Goal: Navigation & Orientation: Find specific page/section

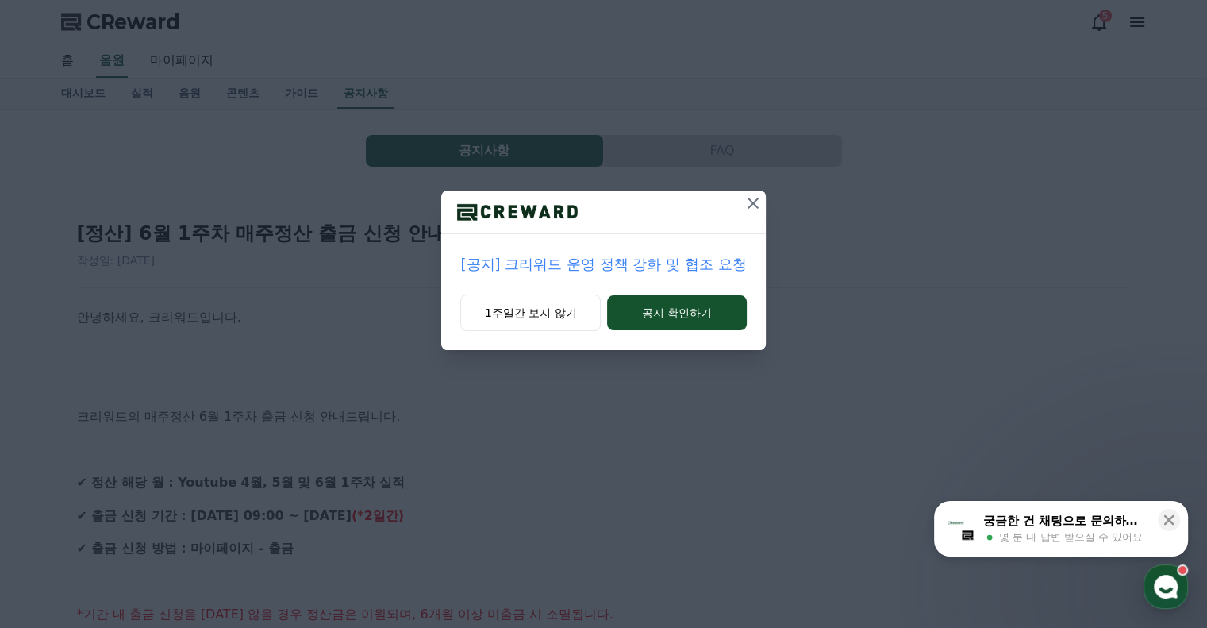
click at [751, 203] on icon at bounding box center [752, 203] width 11 height 11
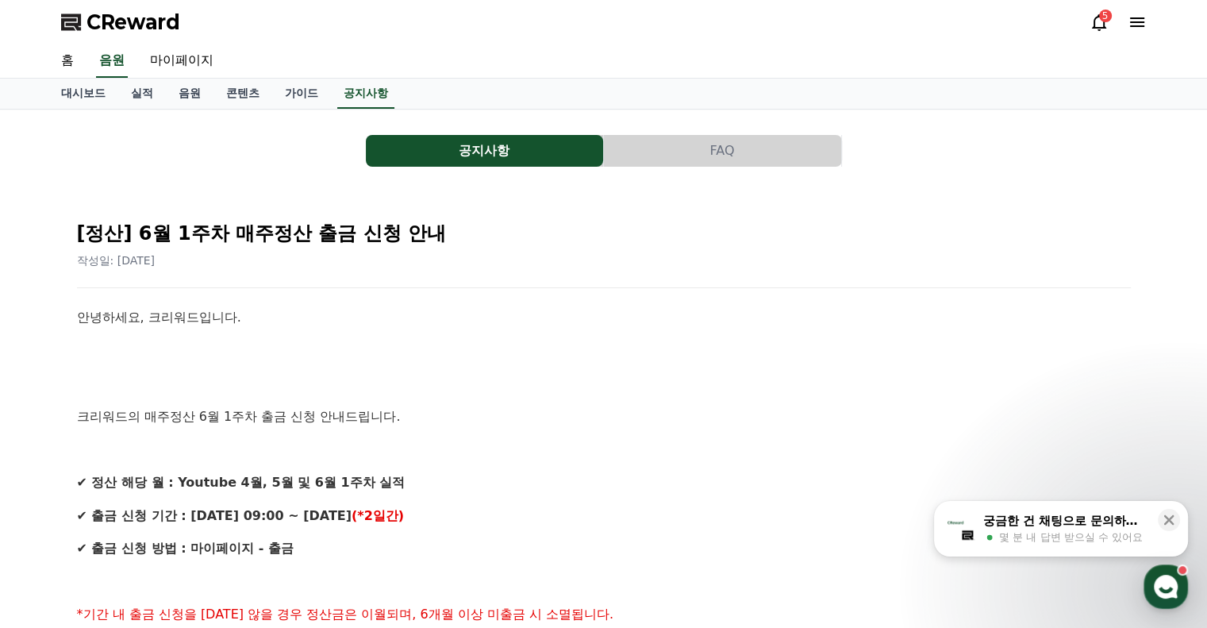
click at [1136, 25] on icon at bounding box center [1137, 22] width 19 height 19
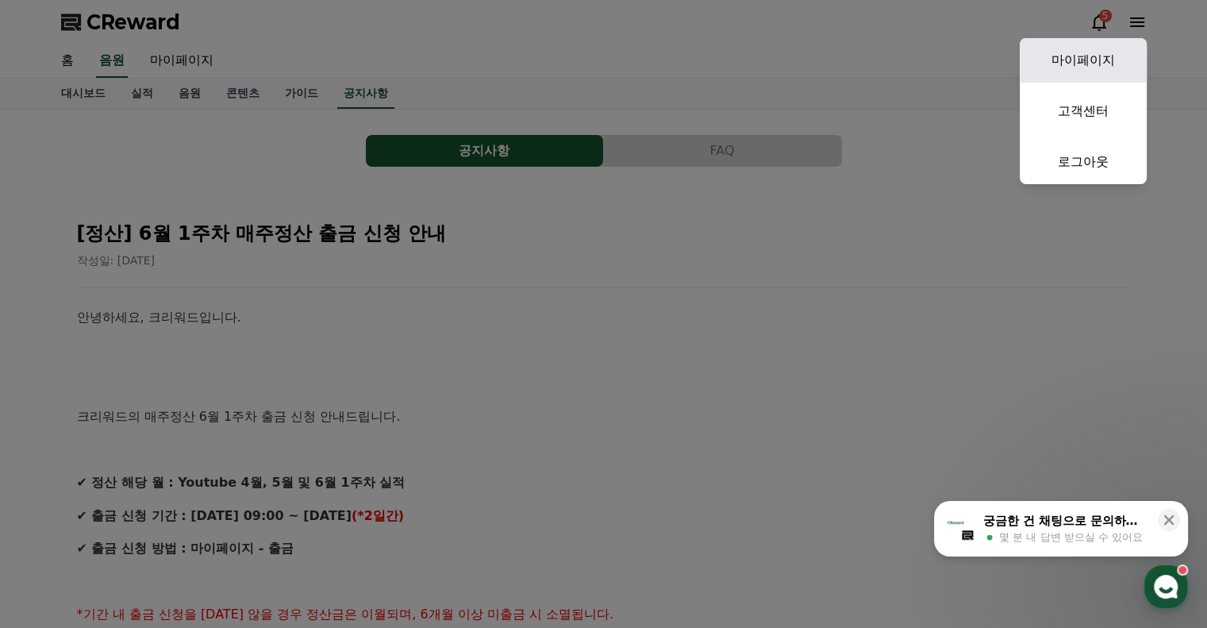
click at [1099, 52] on link "마이페이지" at bounding box center [1083, 60] width 127 height 44
select select "**********"
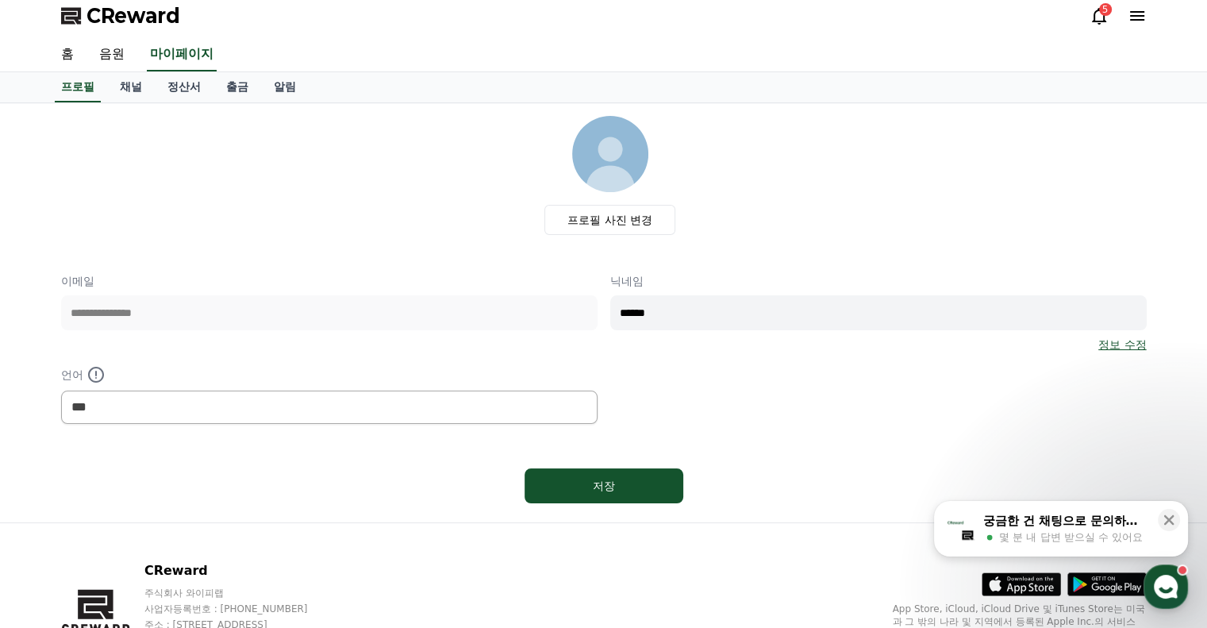
scroll to position [96, 0]
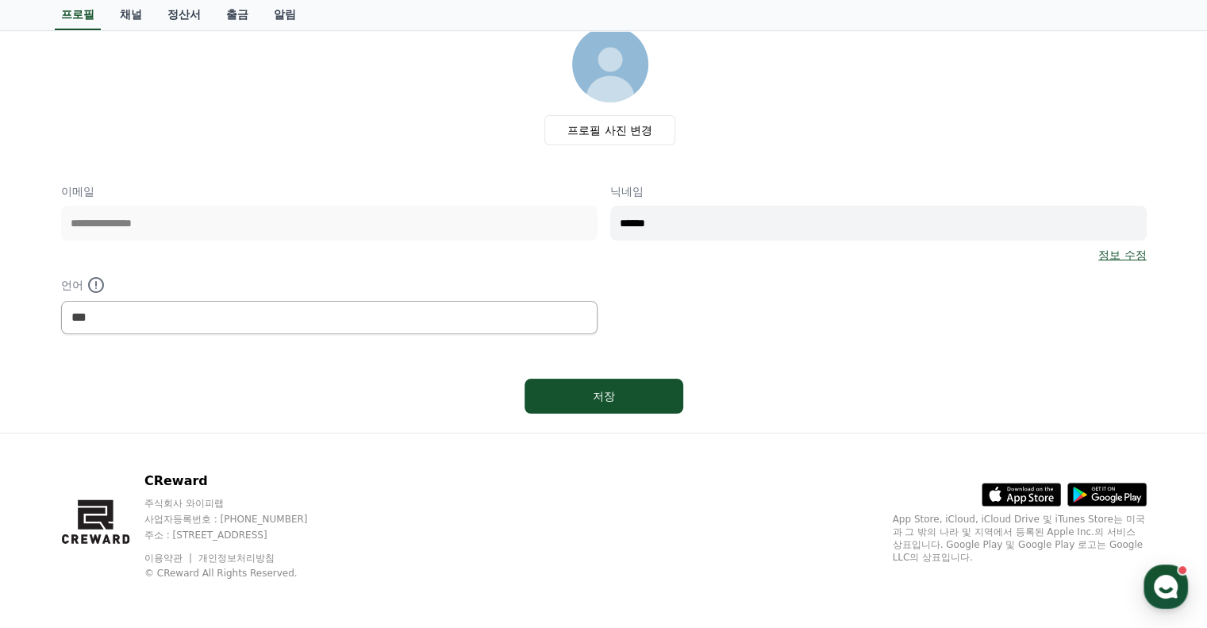
click at [460, 237] on div "**********" at bounding box center [603, 258] width 1085 height 151
type input "*"
type input "**********"
click at [1123, 256] on link "정보 수정" at bounding box center [1122, 255] width 48 height 16
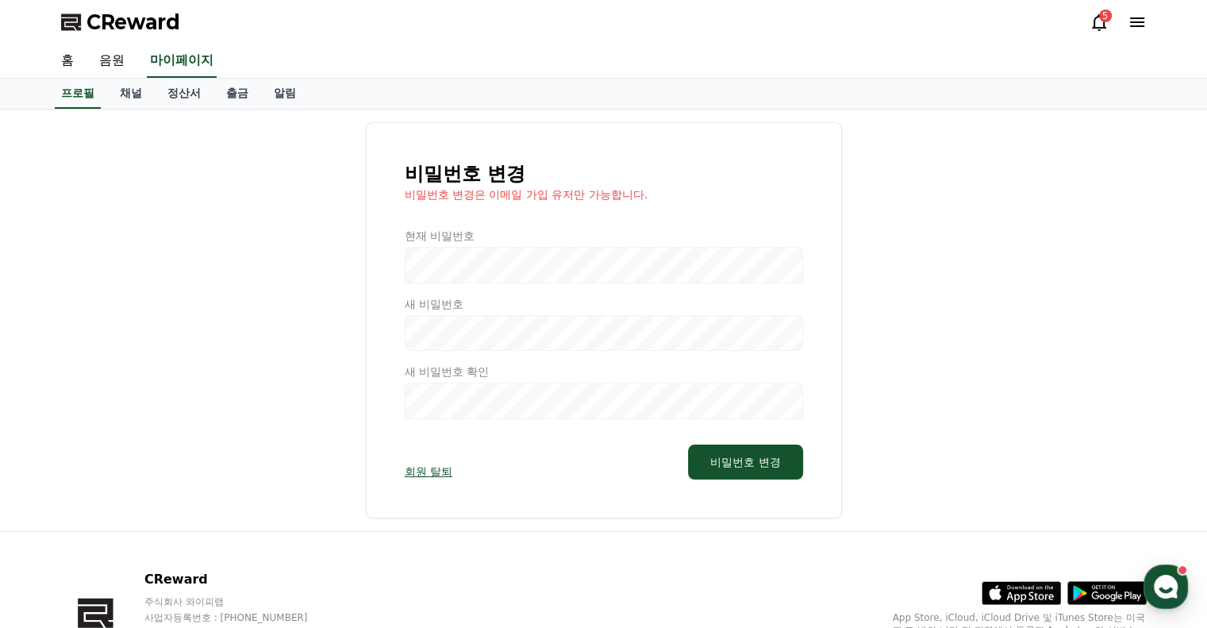
click at [489, 268] on div at bounding box center [604, 323] width 398 height 191
click at [111, 66] on link "음원" at bounding box center [111, 60] width 51 height 33
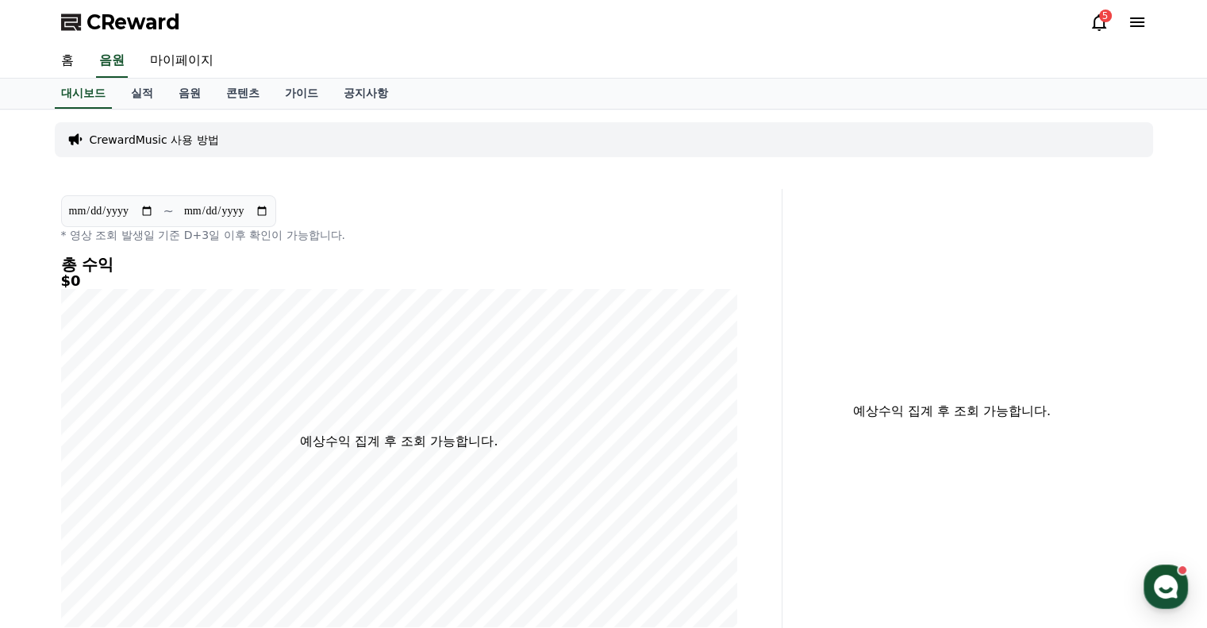
click at [1102, 25] on icon at bounding box center [1099, 22] width 14 height 17
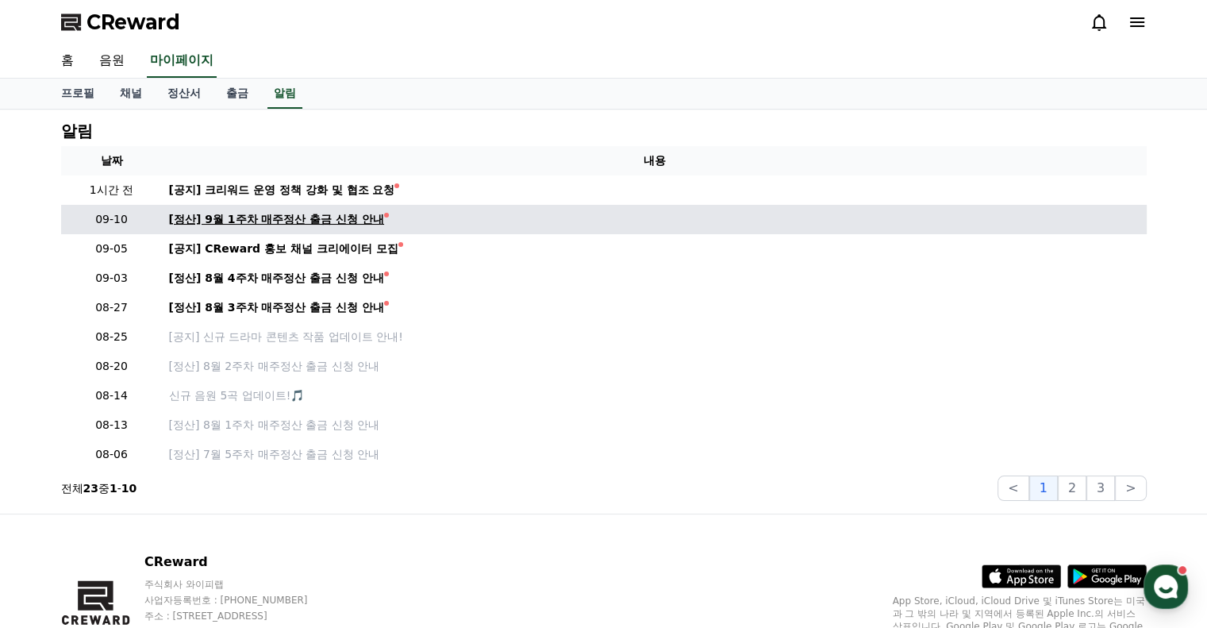
click at [308, 221] on div "[정산] 9월 1주차 매주정산 출금 신청 안내" at bounding box center [277, 219] width 216 height 17
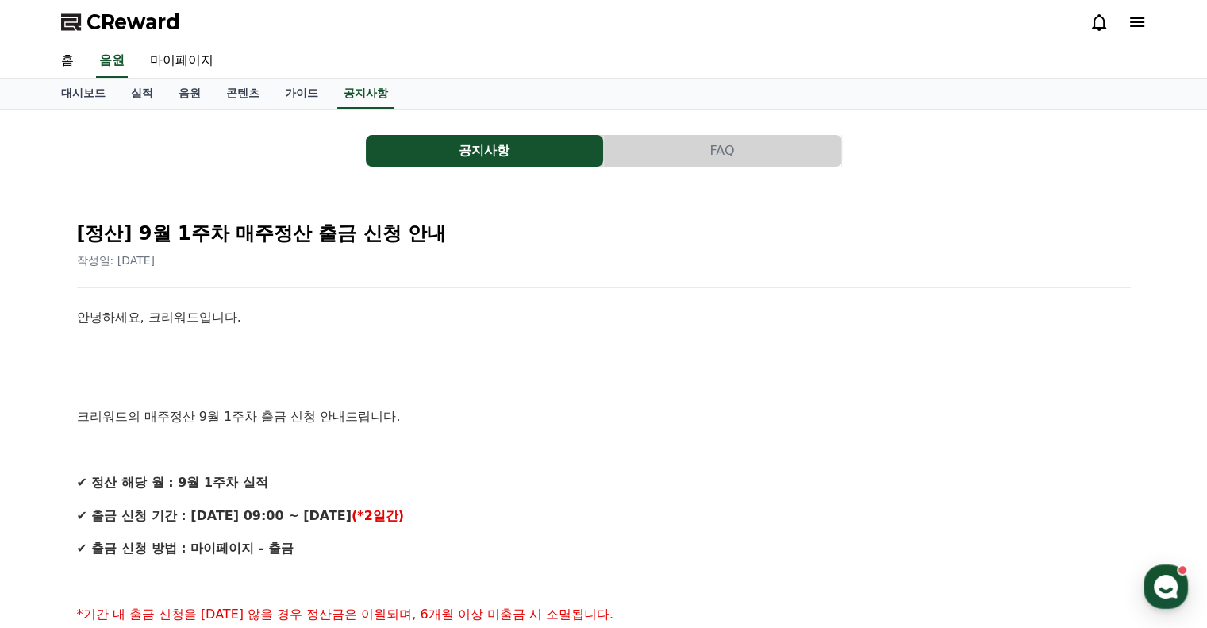
click at [688, 145] on button "FAQ" at bounding box center [722, 151] width 237 height 32
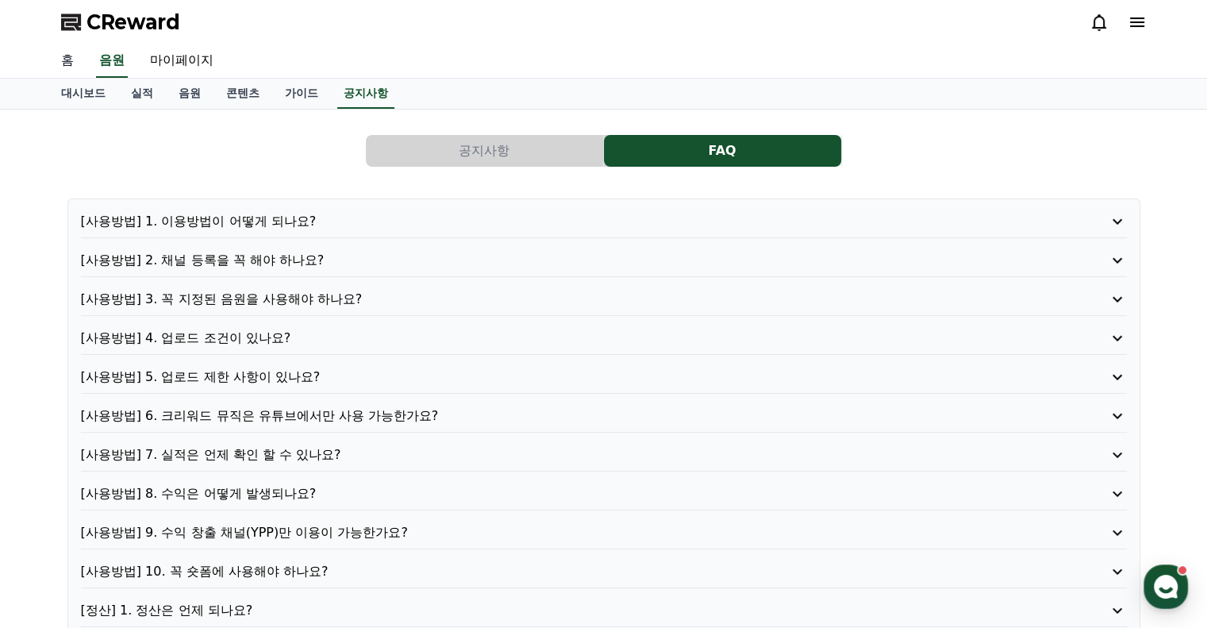
click at [67, 60] on link "홈" at bounding box center [67, 60] width 38 height 33
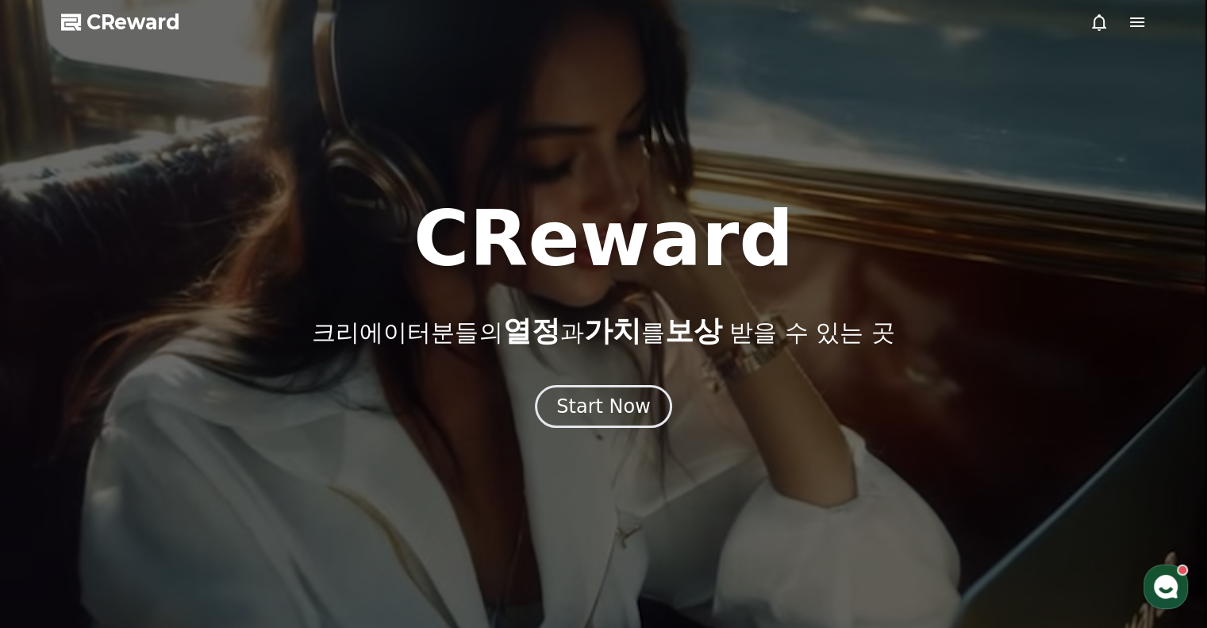
click at [1140, 25] on icon at bounding box center [1137, 22] width 19 height 19
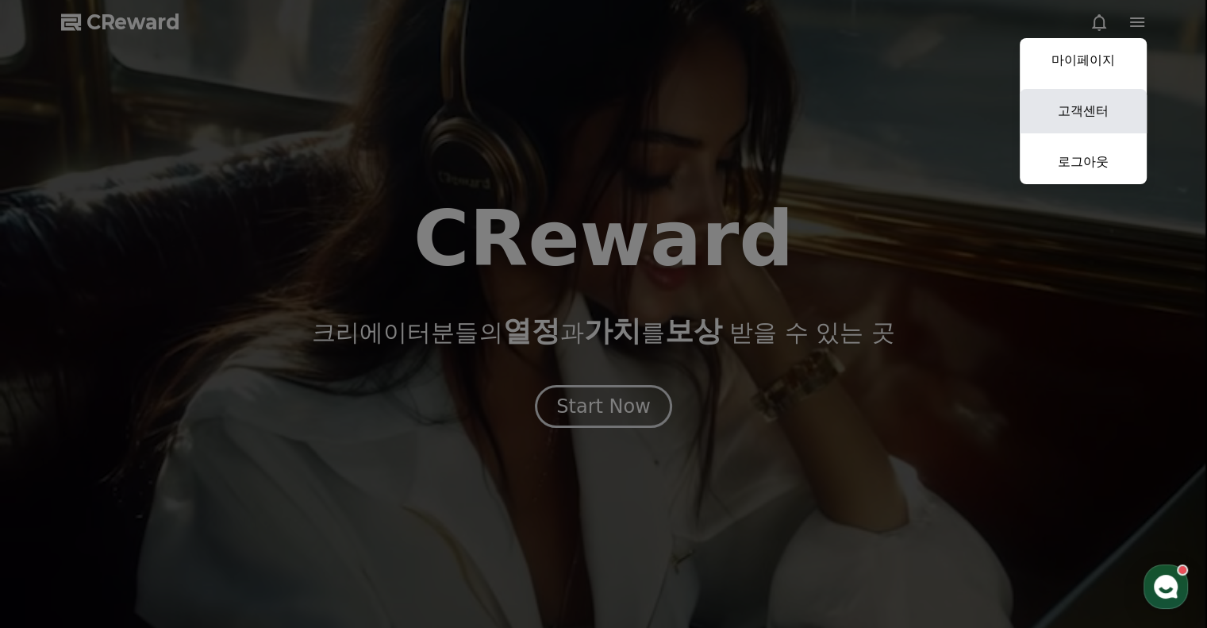
click at [1106, 98] on link "고객센터" at bounding box center [1083, 111] width 127 height 44
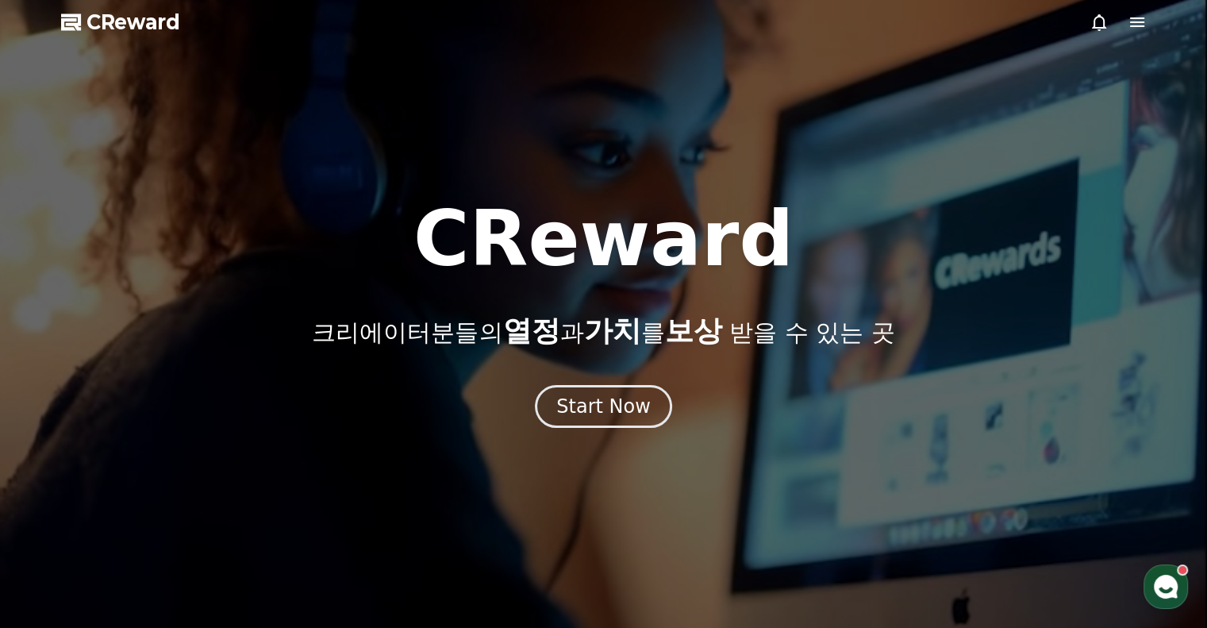
click at [1133, 19] on icon at bounding box center [1137, 22] width 19 height 19
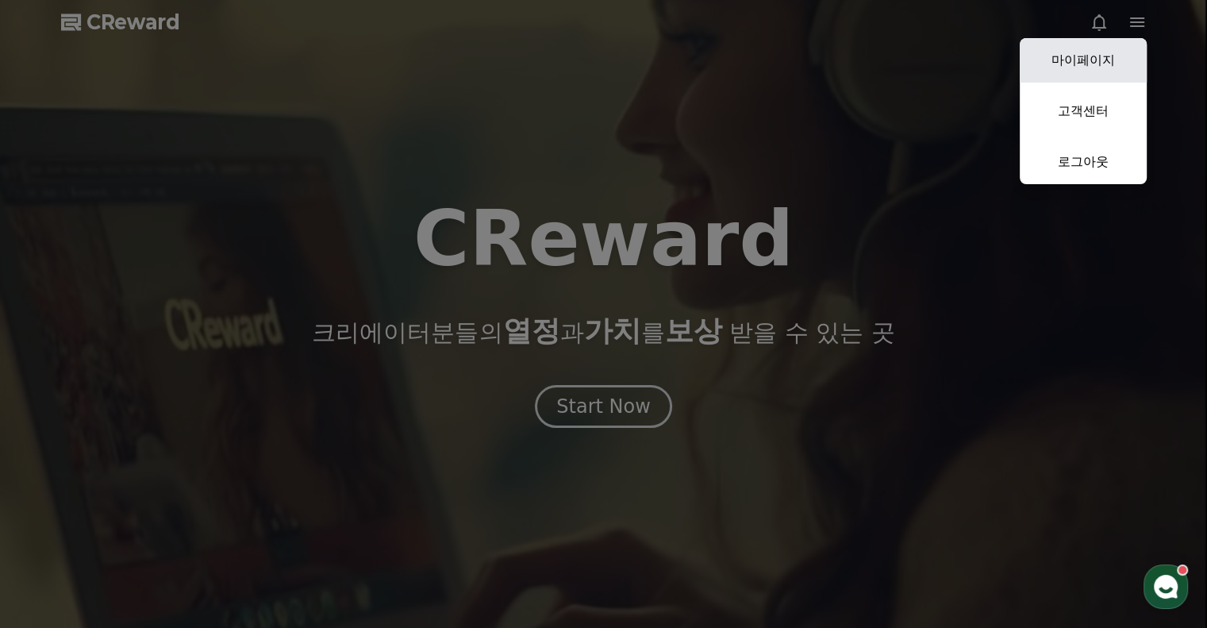
click at [1108, 53] on link "마이페이지" at bounding box center [1083, 60] width 127 height 44
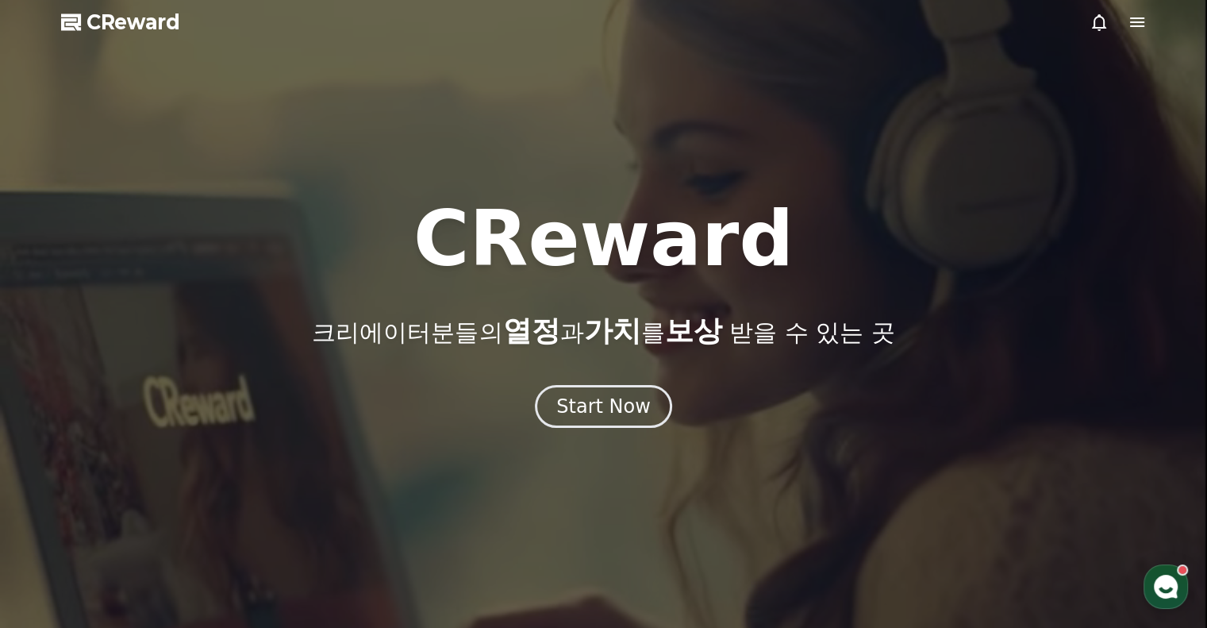
select select "**********"
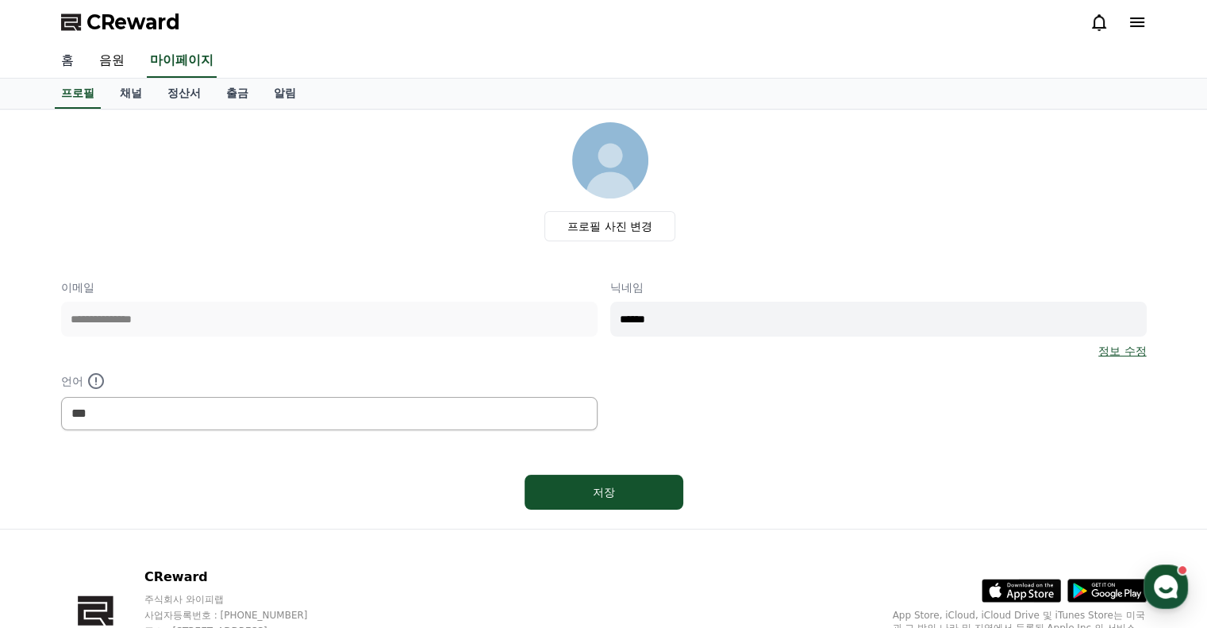
click at [70, 53] on link "홈" at bounding box center [67, 60] width 38 height 33
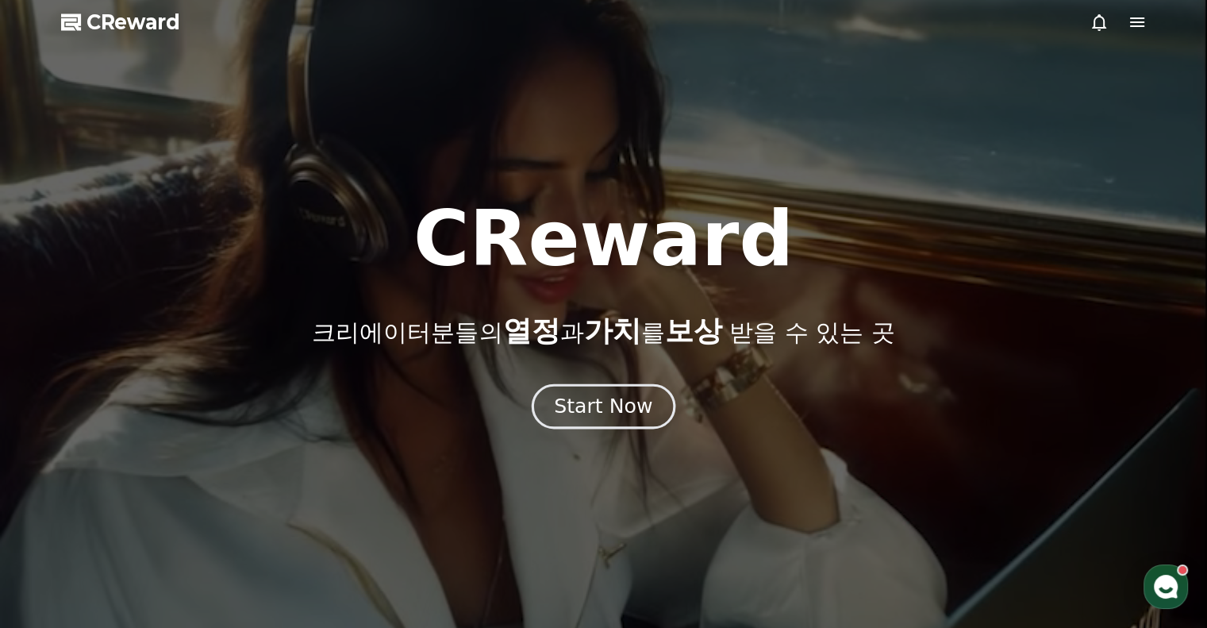
click at [617, 415] on div "Start Now" at bounding box center [603, 406] width 98 height 27
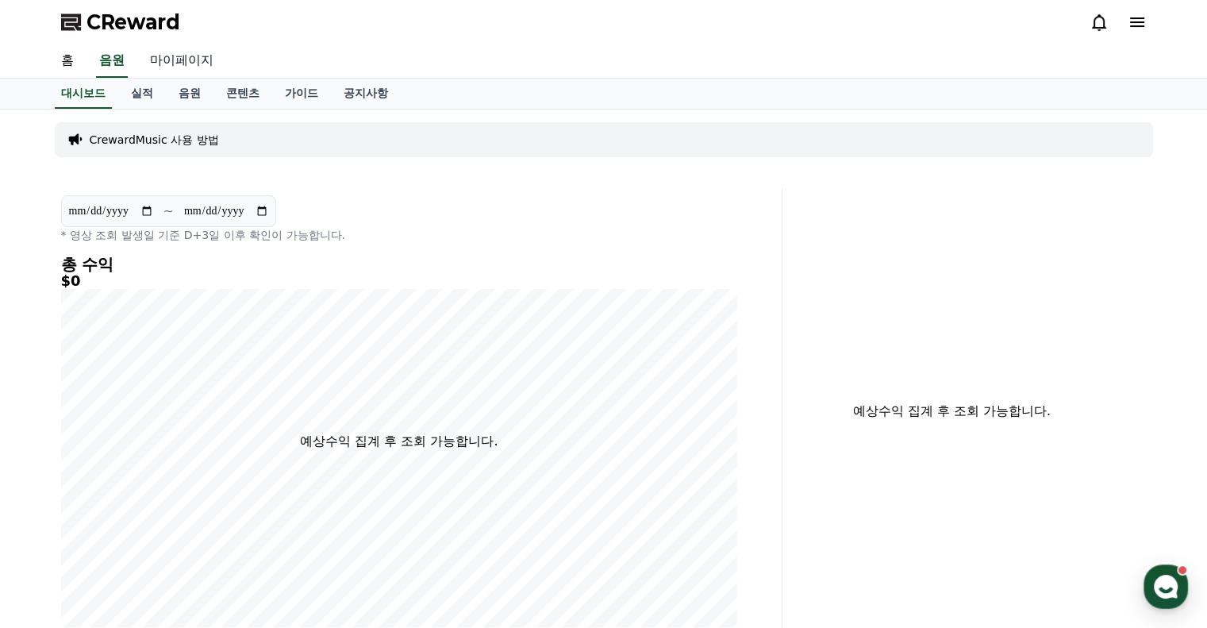
click at [185, 60] on link "마이페이지" at bounding box center [181, 60] width 89 height 33
select select "**********"
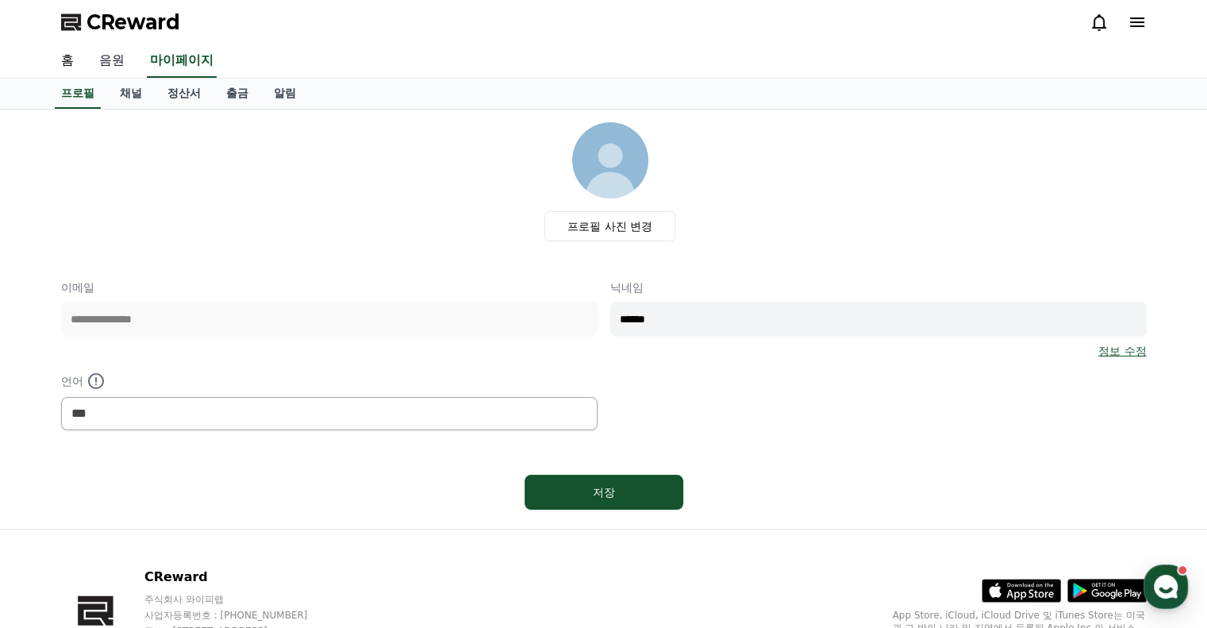
click at [118, 54] on link "음원" at bounding box center [111, 60] width 51 height 33
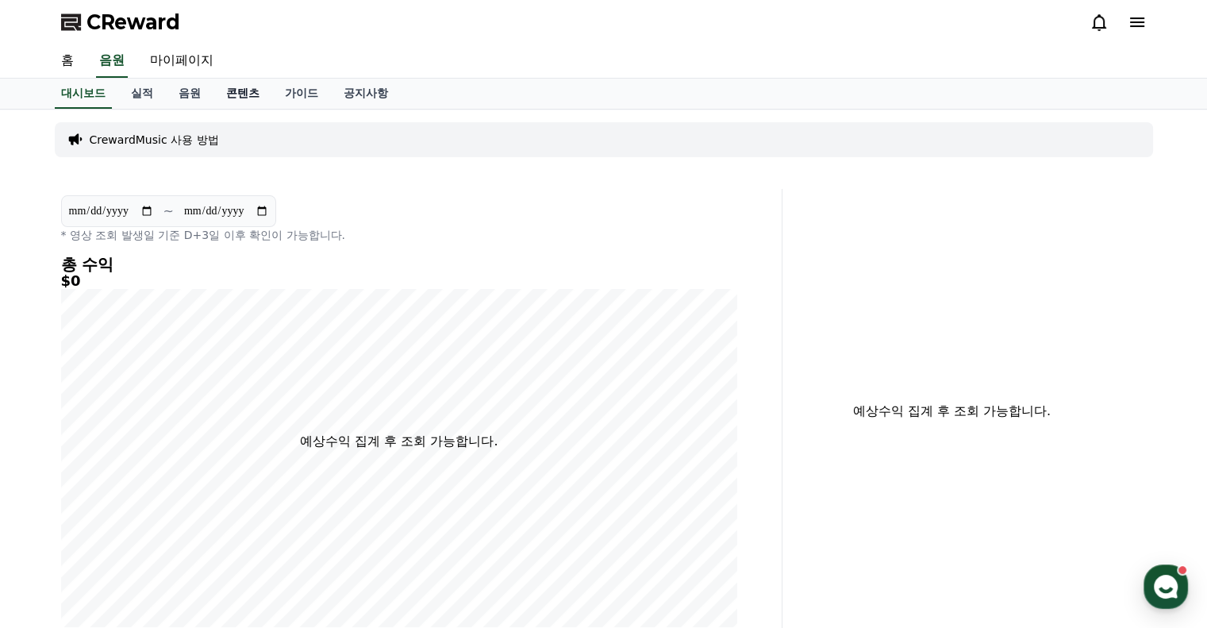
click at [244, 89] on link "콘텐츠" at bounding box center [242, 94] width 59 height 30
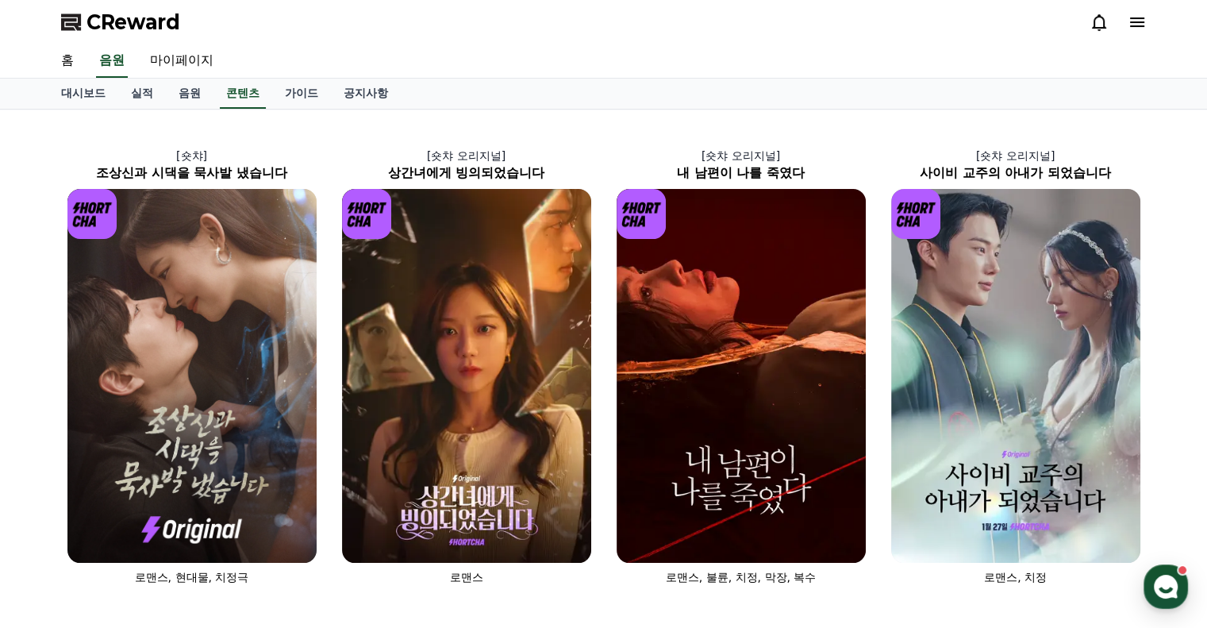
click at [1145, 25] on icon at bounding box center [1137, 22] width 19 height 19
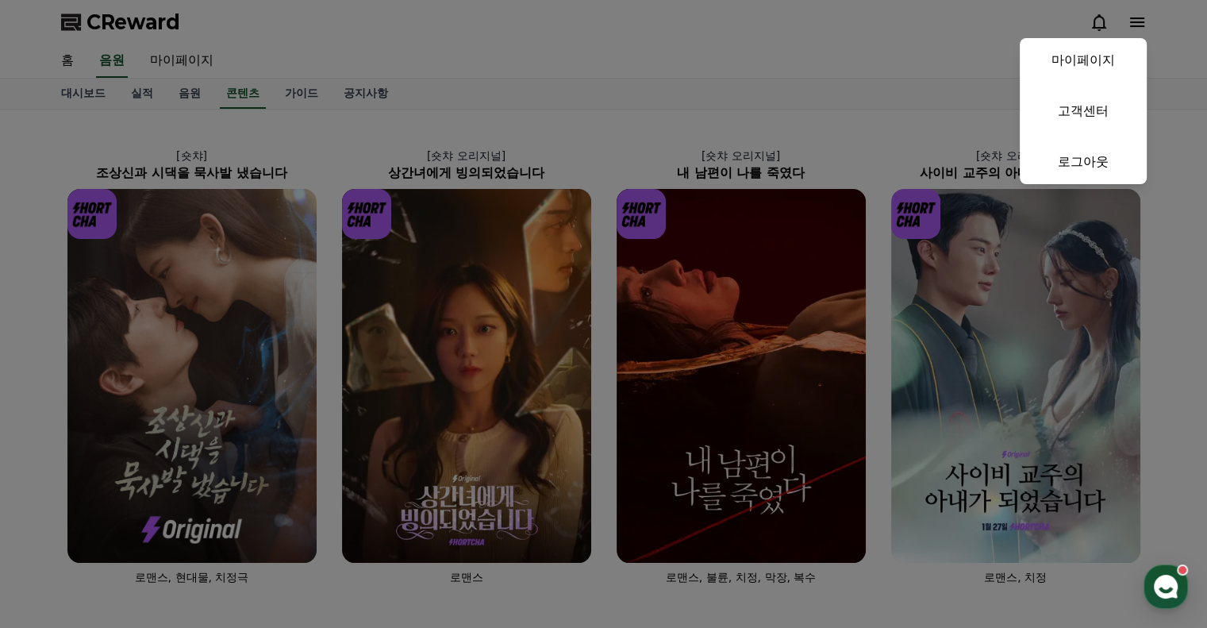
click at [90, 96] on button "close" at bounding box center [603, 314] width 1207 height 628
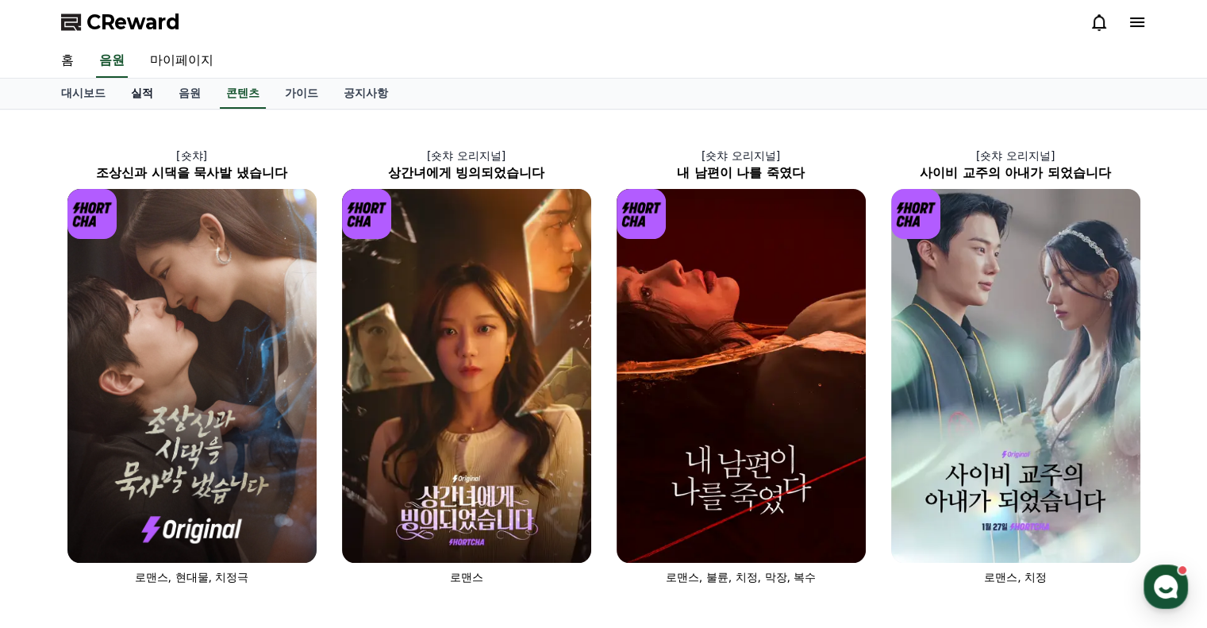
click at [148, 98] on link "실적" at bounding box center [142, 94] width 48 height 30
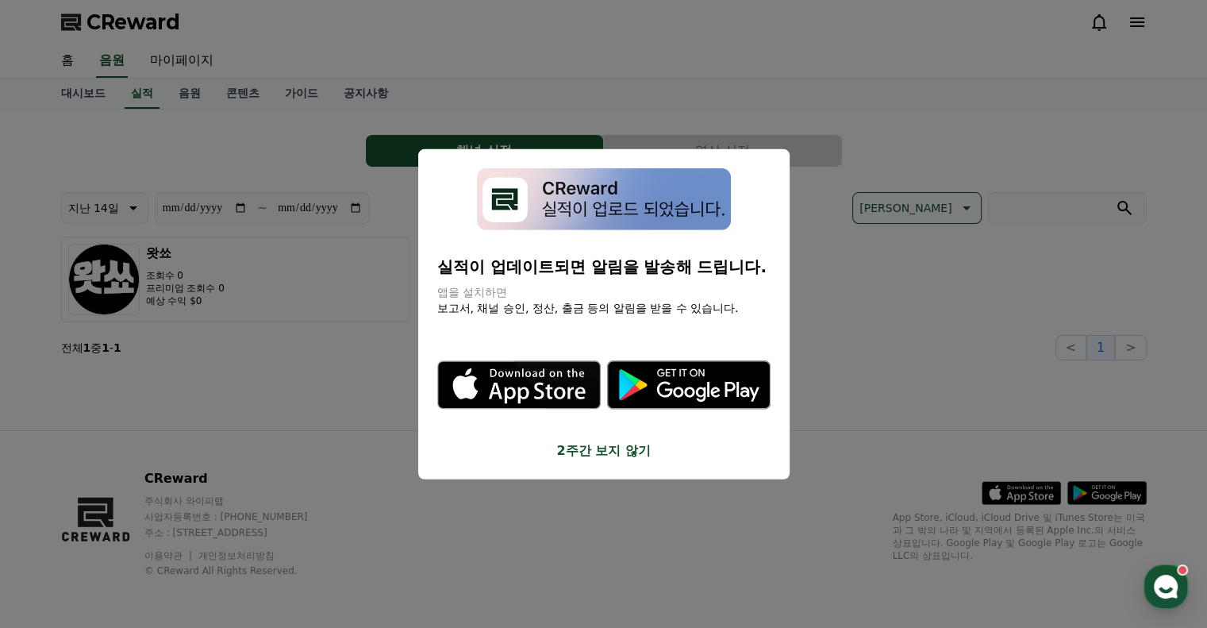
click at [391, 18] on button "close modal" at bounding box center [603, 314] width 1207 height 628
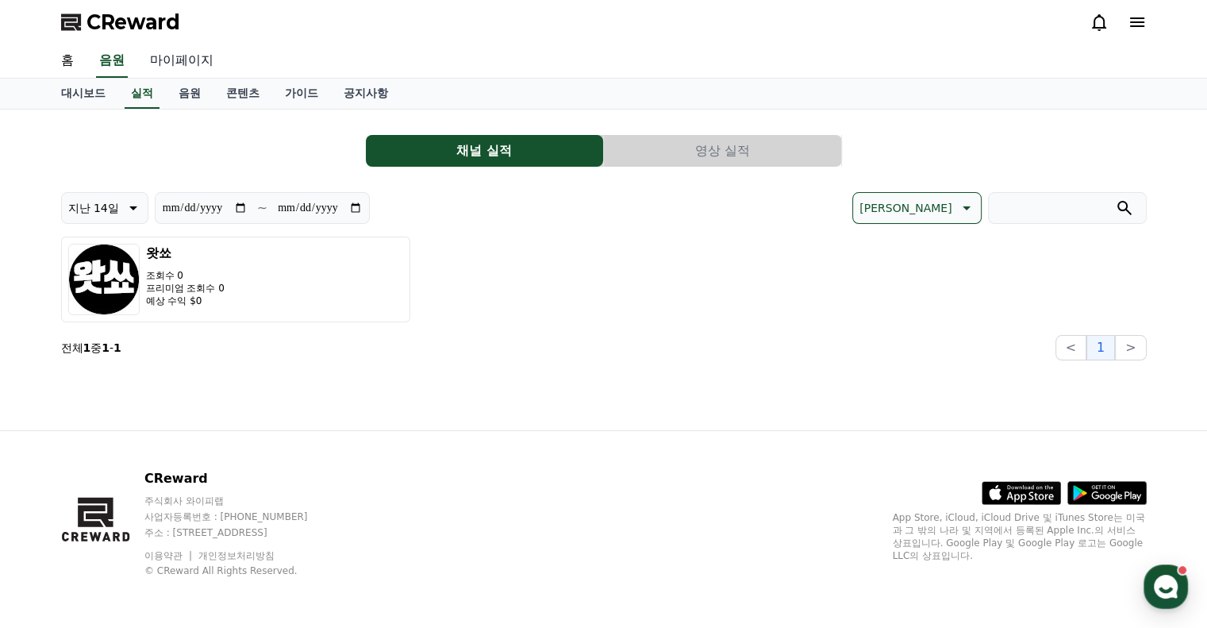
click at [184, 60] on link "마이페이지" at bounding box center [181, 60] width 89 height 33
select select "**********"
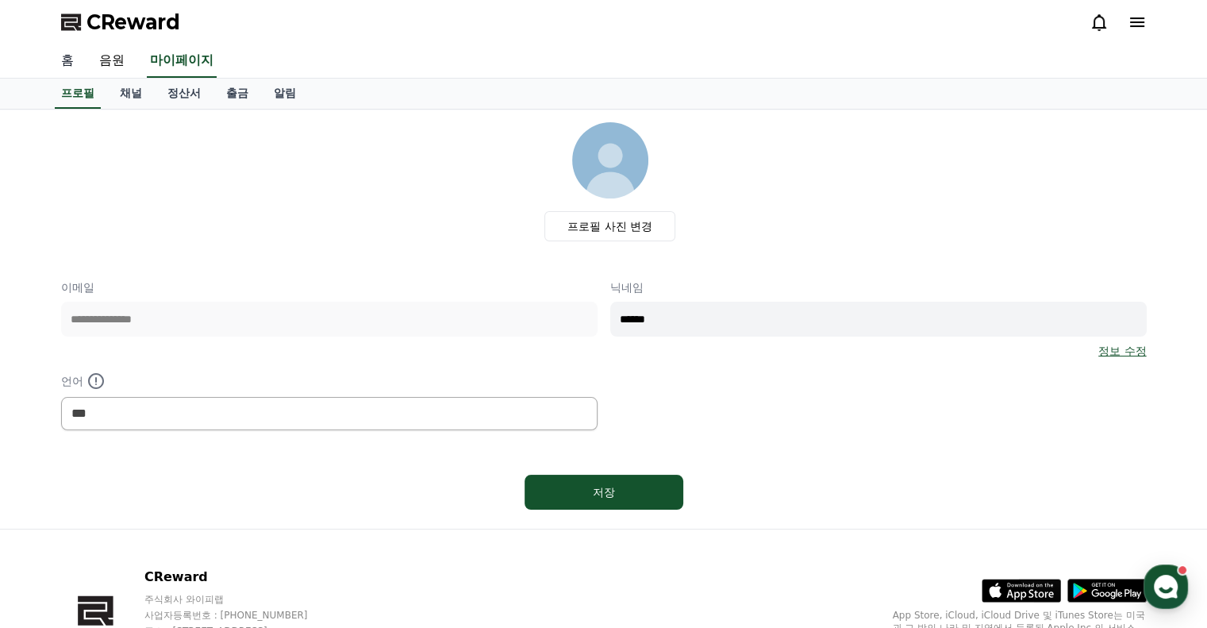
click at [70, 56] on link "홈" at bounding box center [67, 60] width 38 height 33
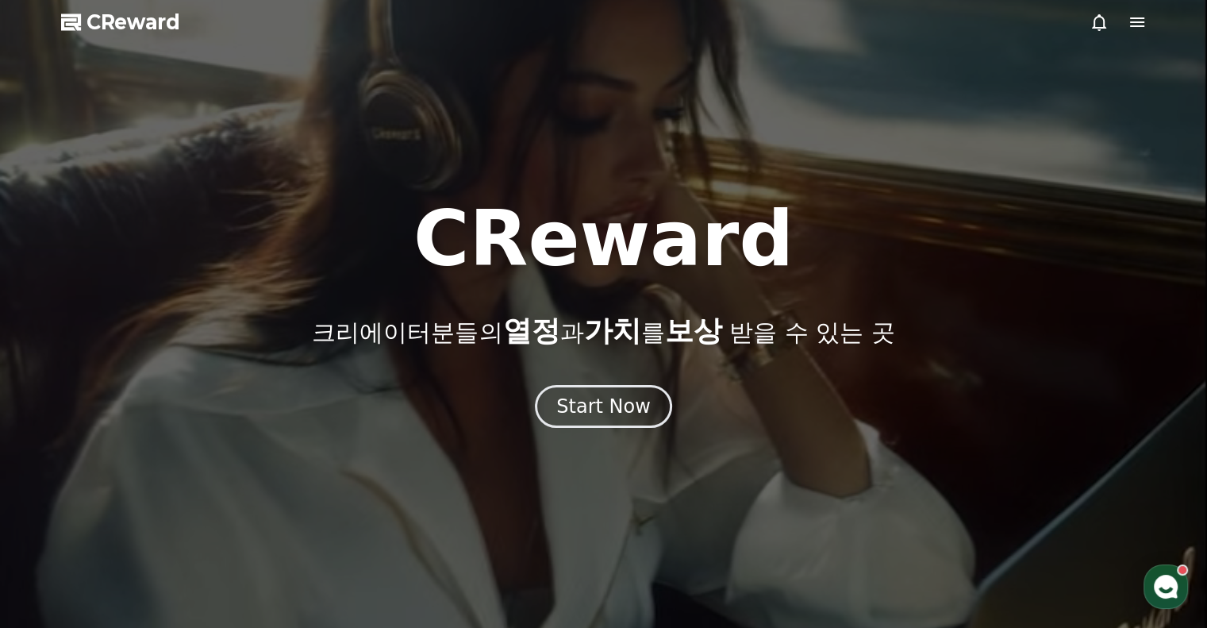
click at [1141, 21] on icon at bounding box center [1137, 22] width 14 height 10
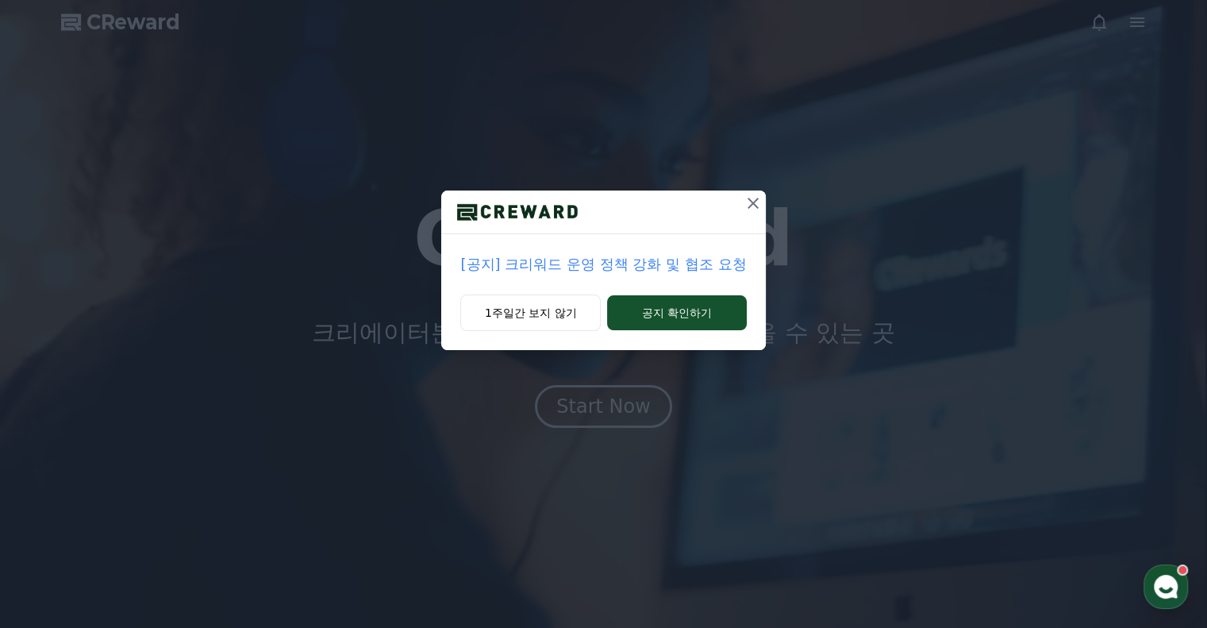
click at [747, 206] on icon at bounding box center [752, 203] width 19 height 19
